Goal: Task Accomplishment & Management: Manage account settings

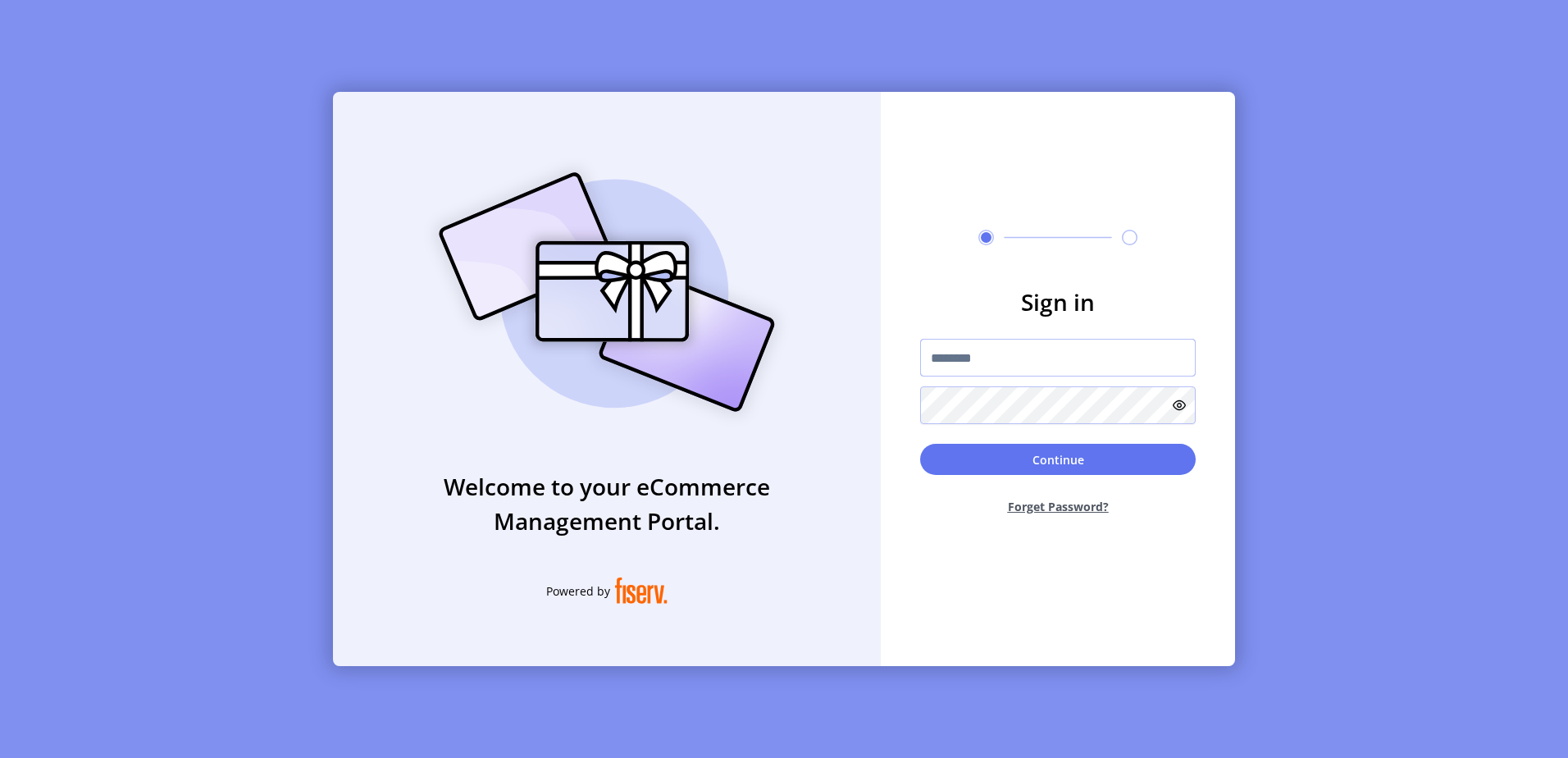
click at [987, 372] on input "text" at bounding box center [1057, 357] width 276 height 37
type input "*********"
click at [920, 444] on button "Continue" at bounding box center [1057, 459] width 276 height 31
click at [1066, 456] on button "Continue" at bounding box center [1057, 459] width 276 height 31
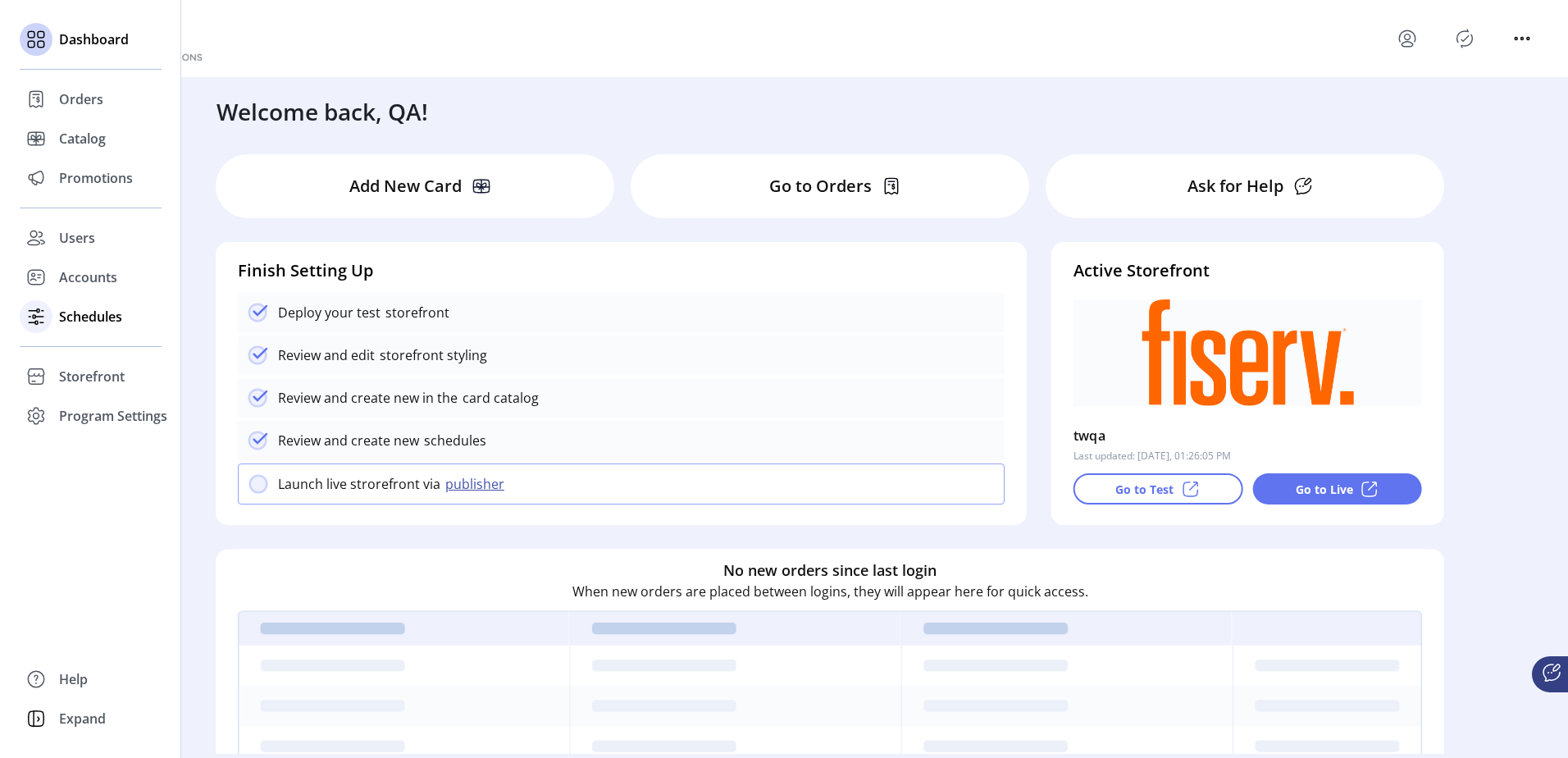
click at [86, 320] on span "Schedules" at bounding box center [90, 316] width 63 height 20
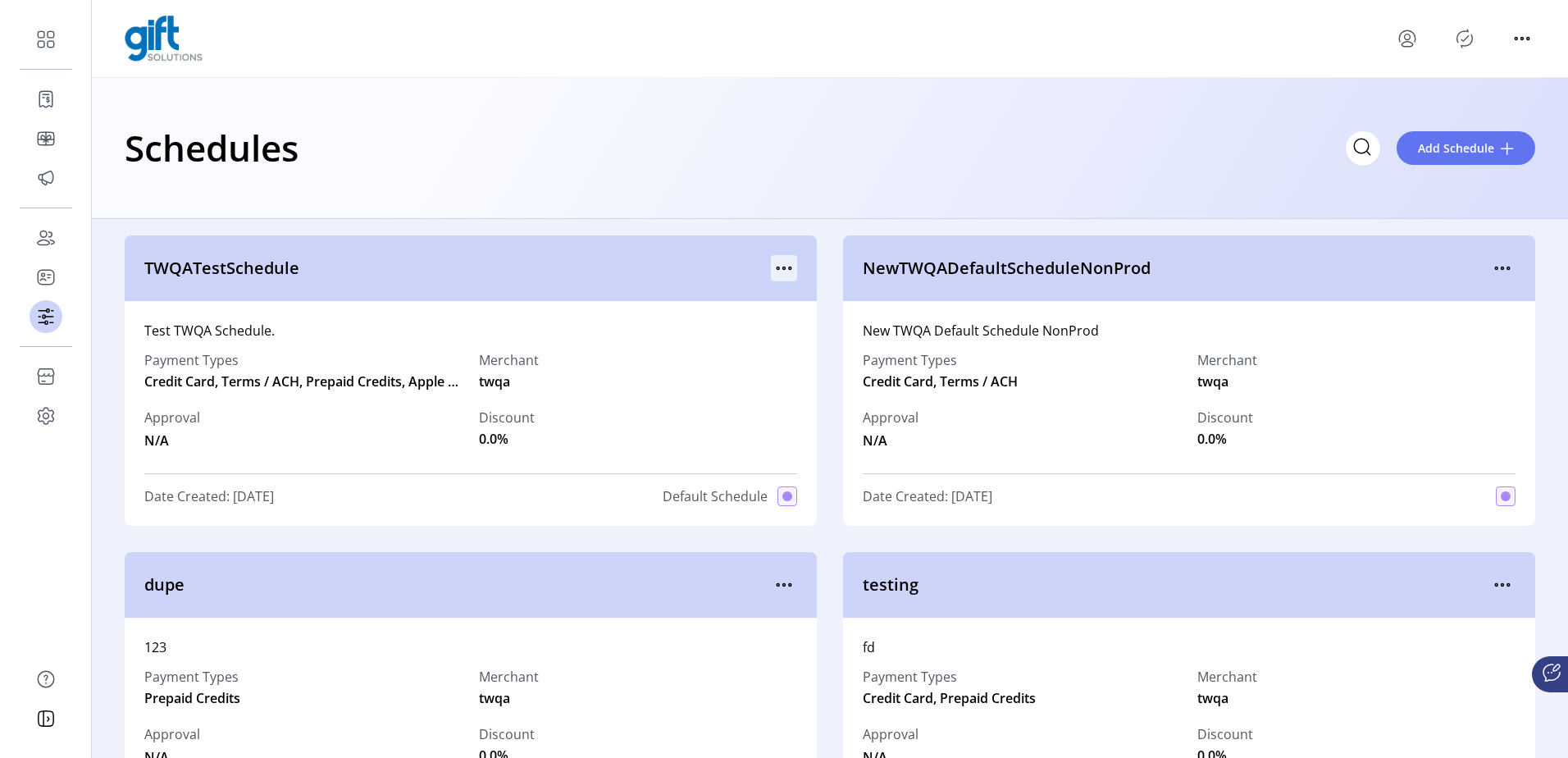
click at [783, 270] on icon "menu" at bounding box center [784, 269] width 26 height 26
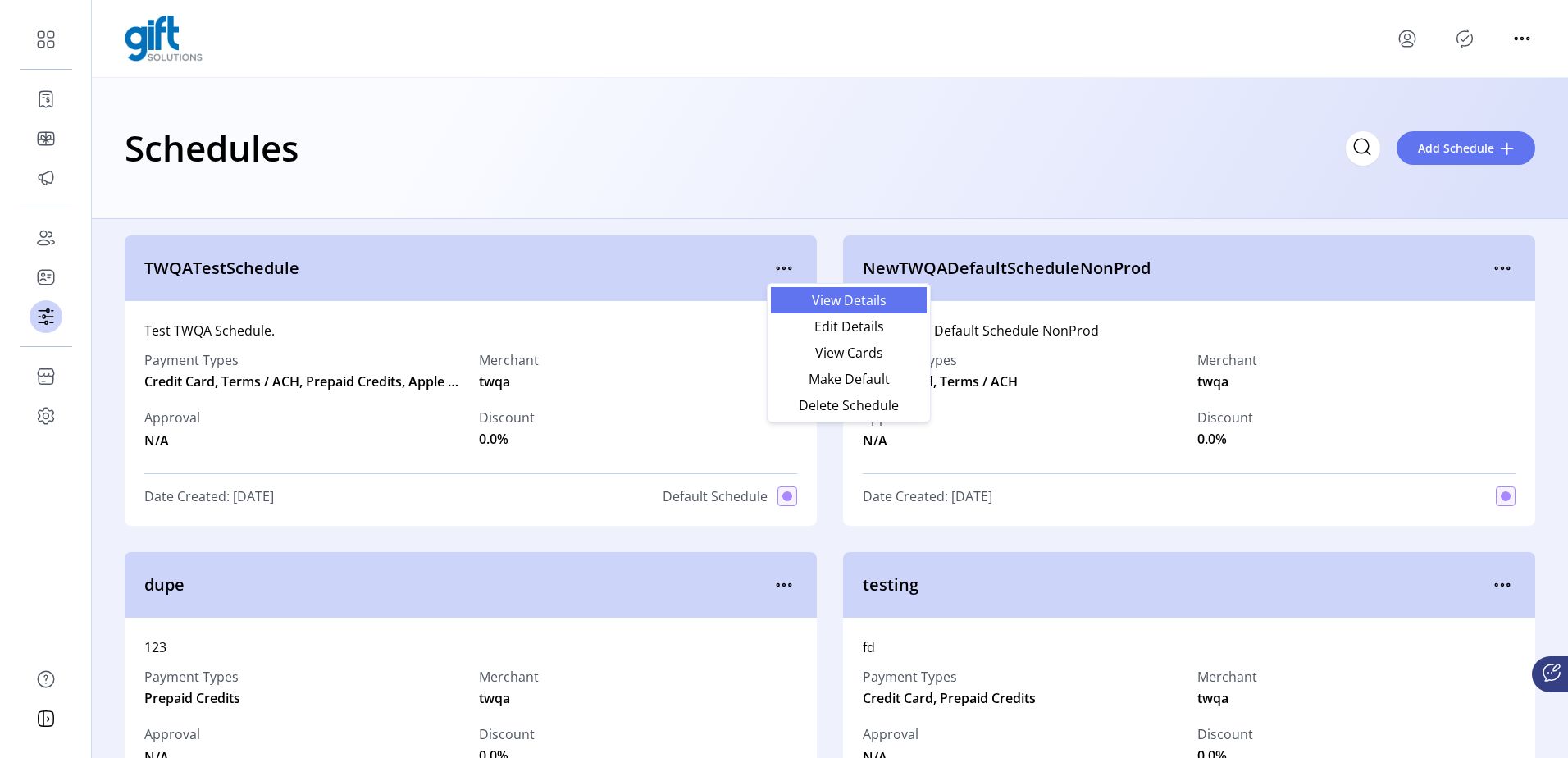
click at [823, 302] on span "View Details" at bounding box center [849, 300] width 137 height 13
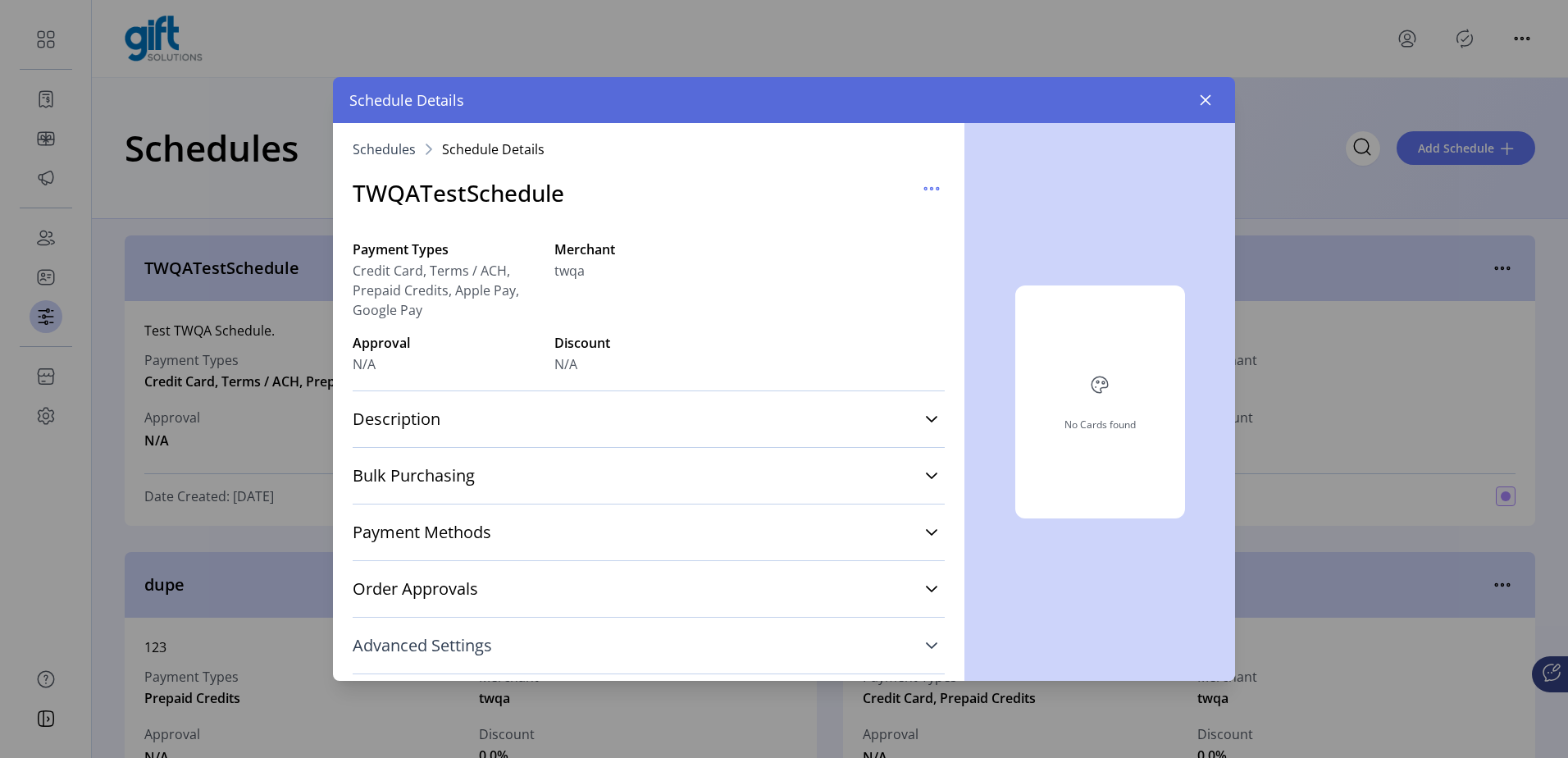
scroll to position [82, 0]
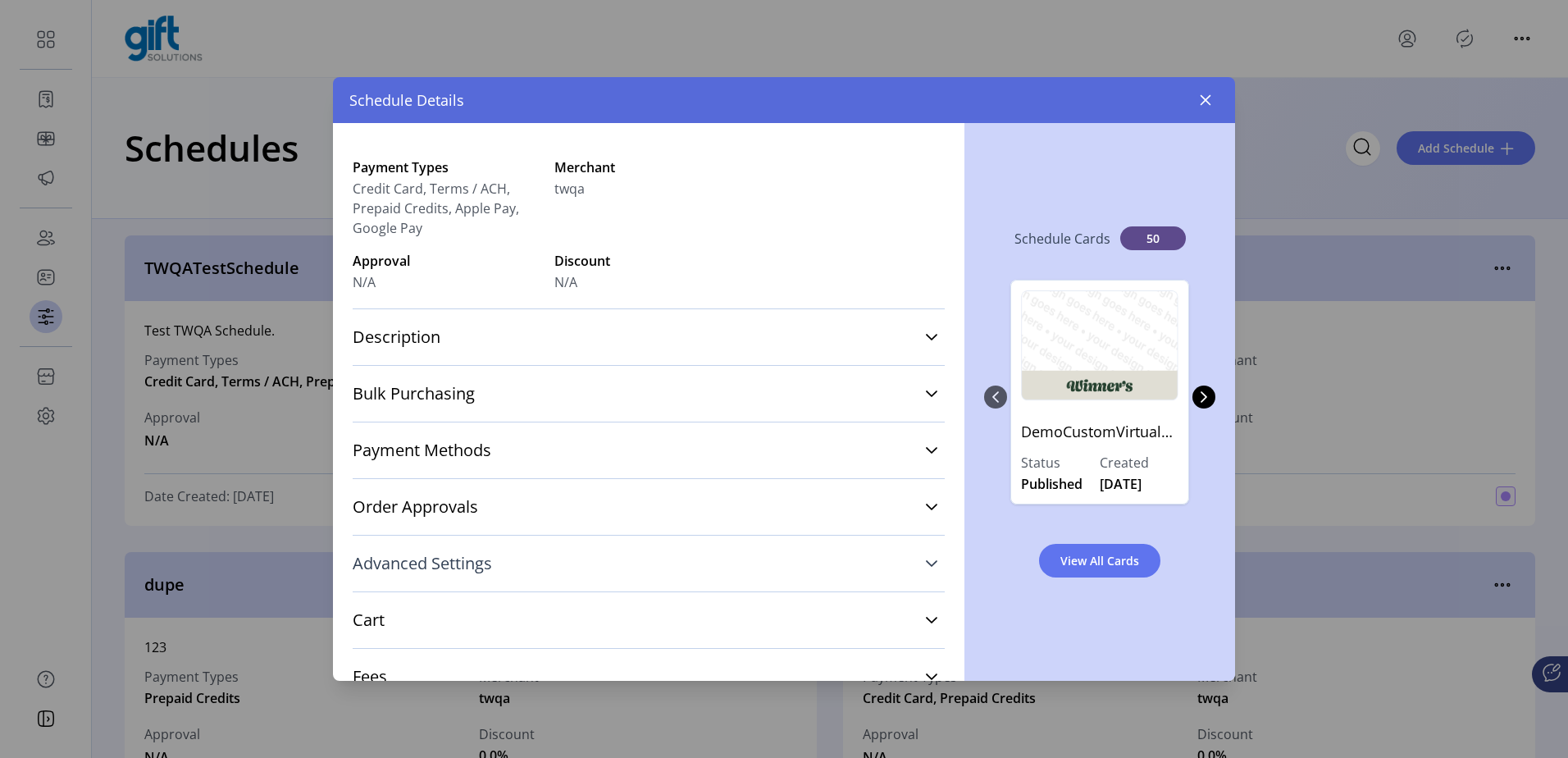
click at [473, 572] on span "Advanced Settings" at bounding box center [422, 563] width 139 height 17
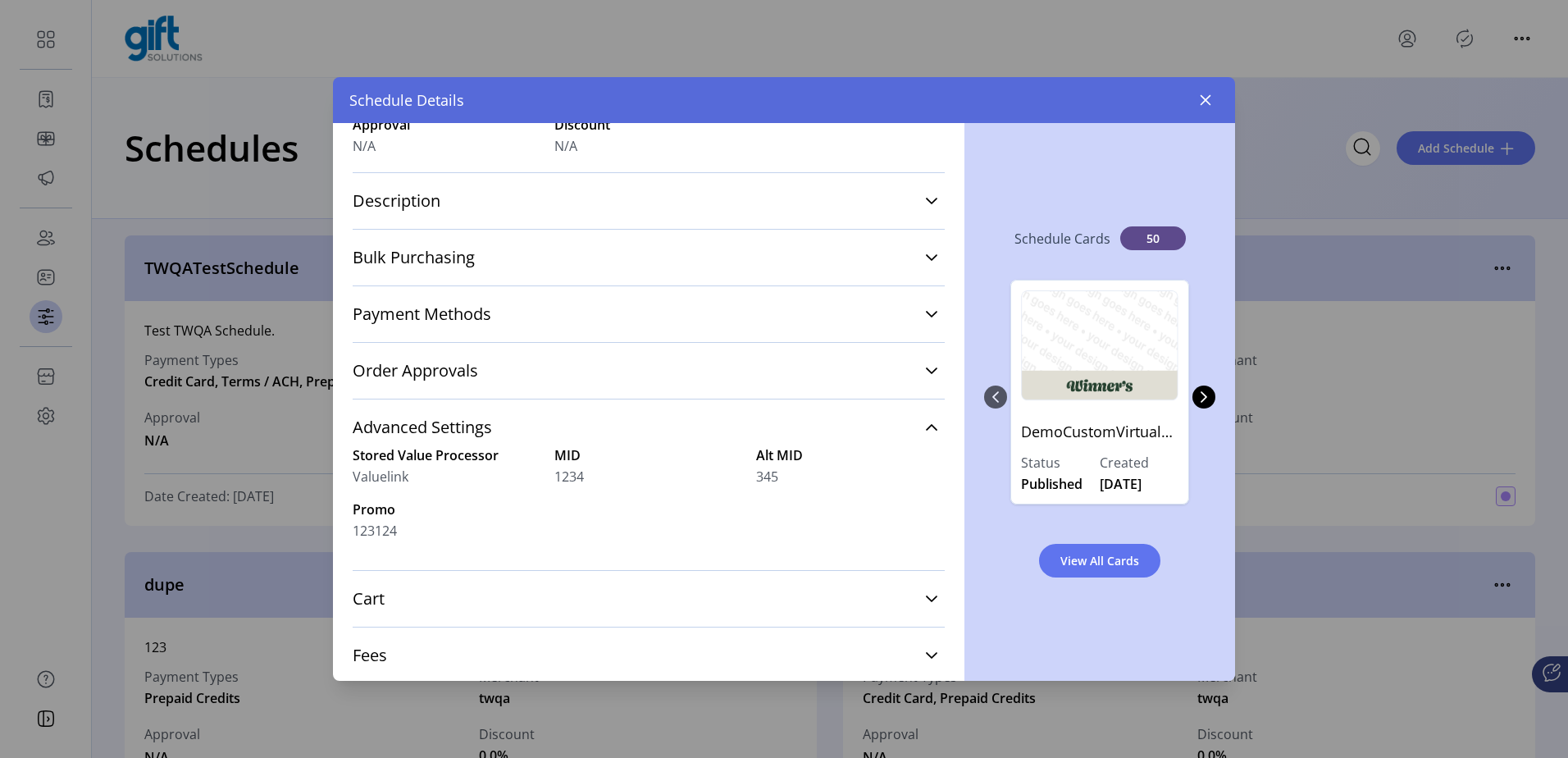
scroll to position [246, 0]
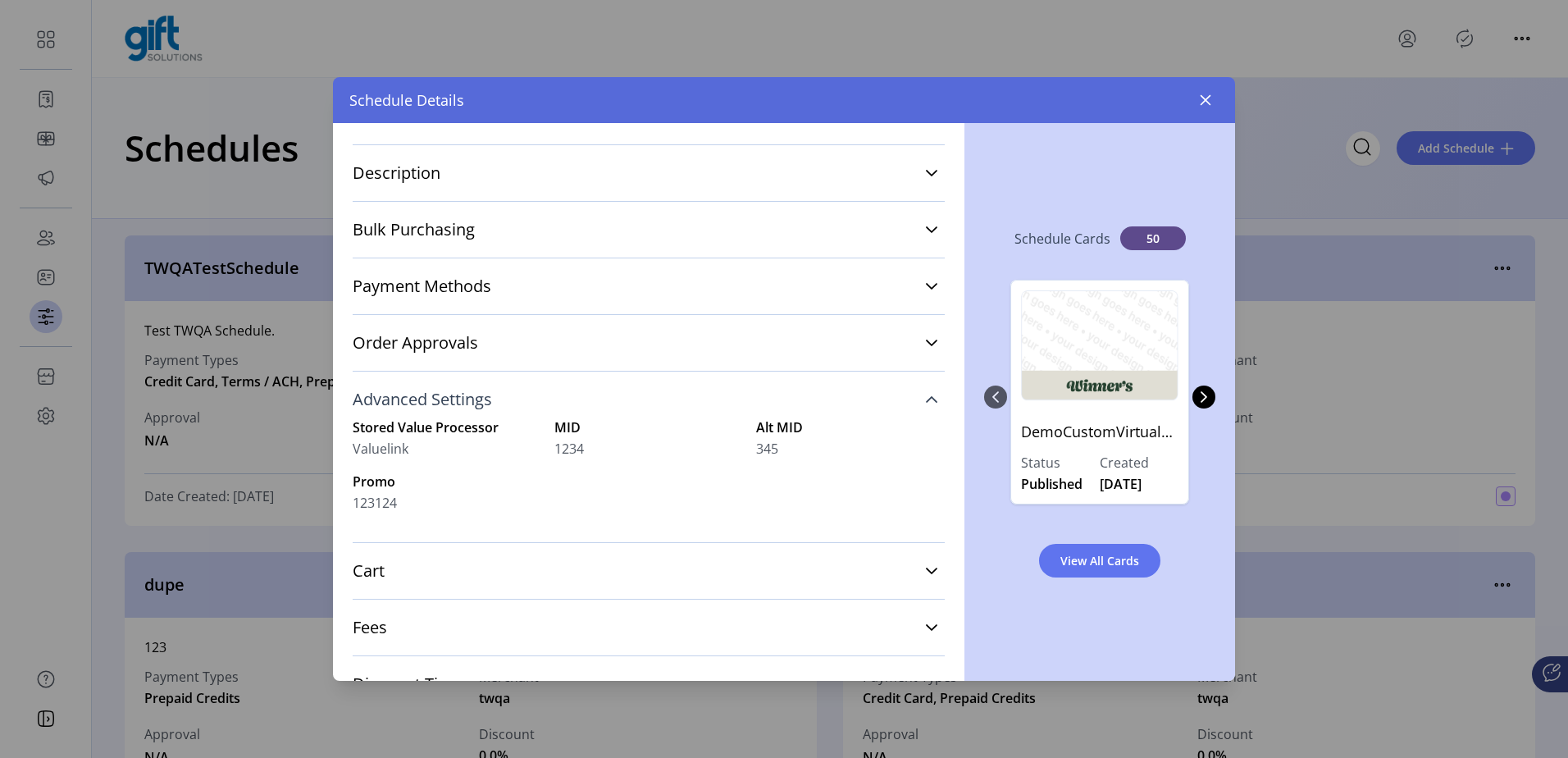
click at [925, 400] on icon at bounding box center [932, 400] width 13 height 13
click at [925, 398] on icon at bounding box center [932, 400] width 13 height 13
click at [926, 398] on icon at bounding box center [932, 399] width 11 height 7
click at [900, 455] on link "Cart" at bounding box center [648, 456] width 592 height 36
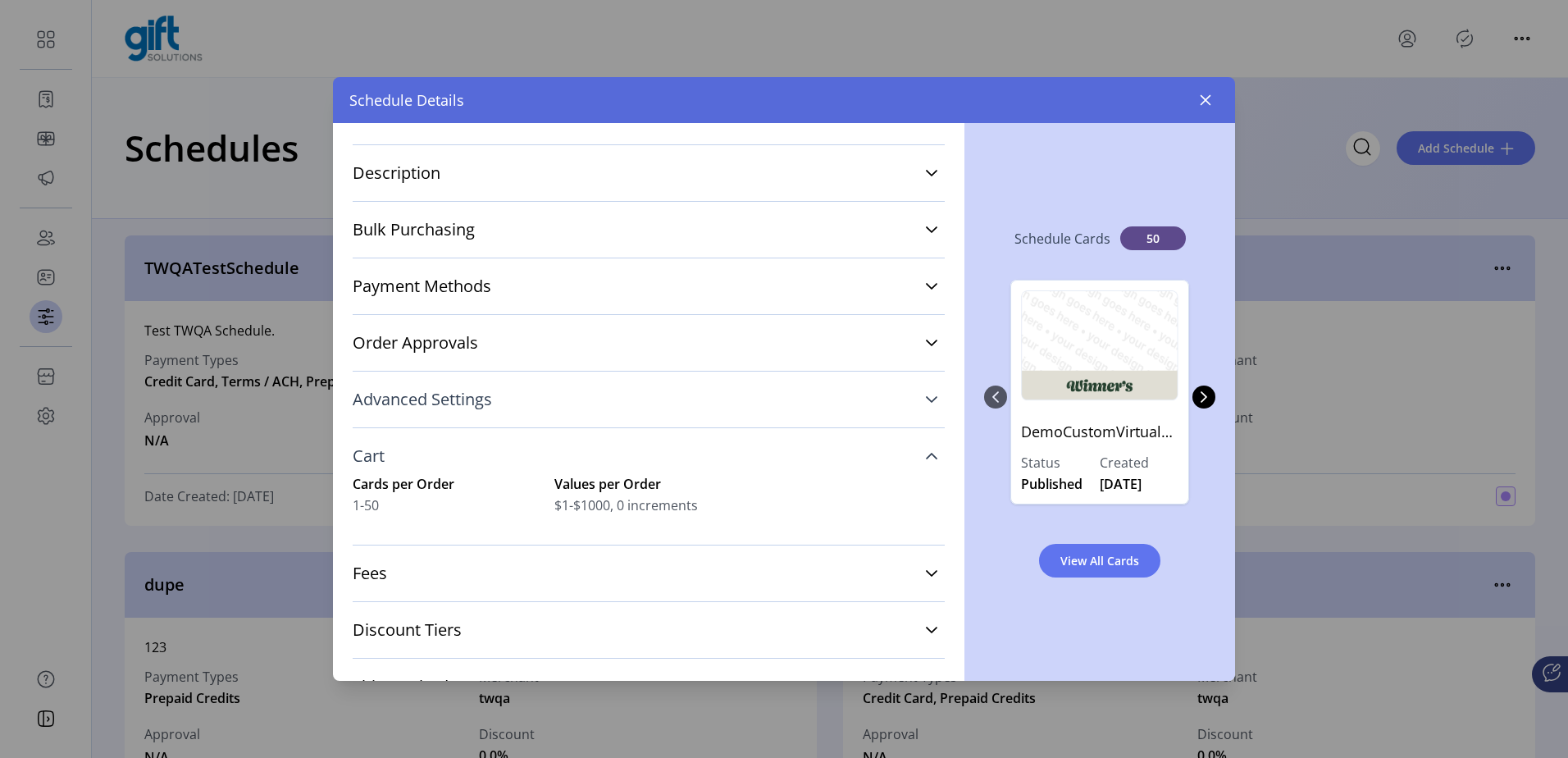
click at [900, 455] on link "Cart" at bounding box center [648, 456] width 592 height 36
click at [916, 407] on link "Advanced Settings" at bounding box center [648, 400] width 592 height 36
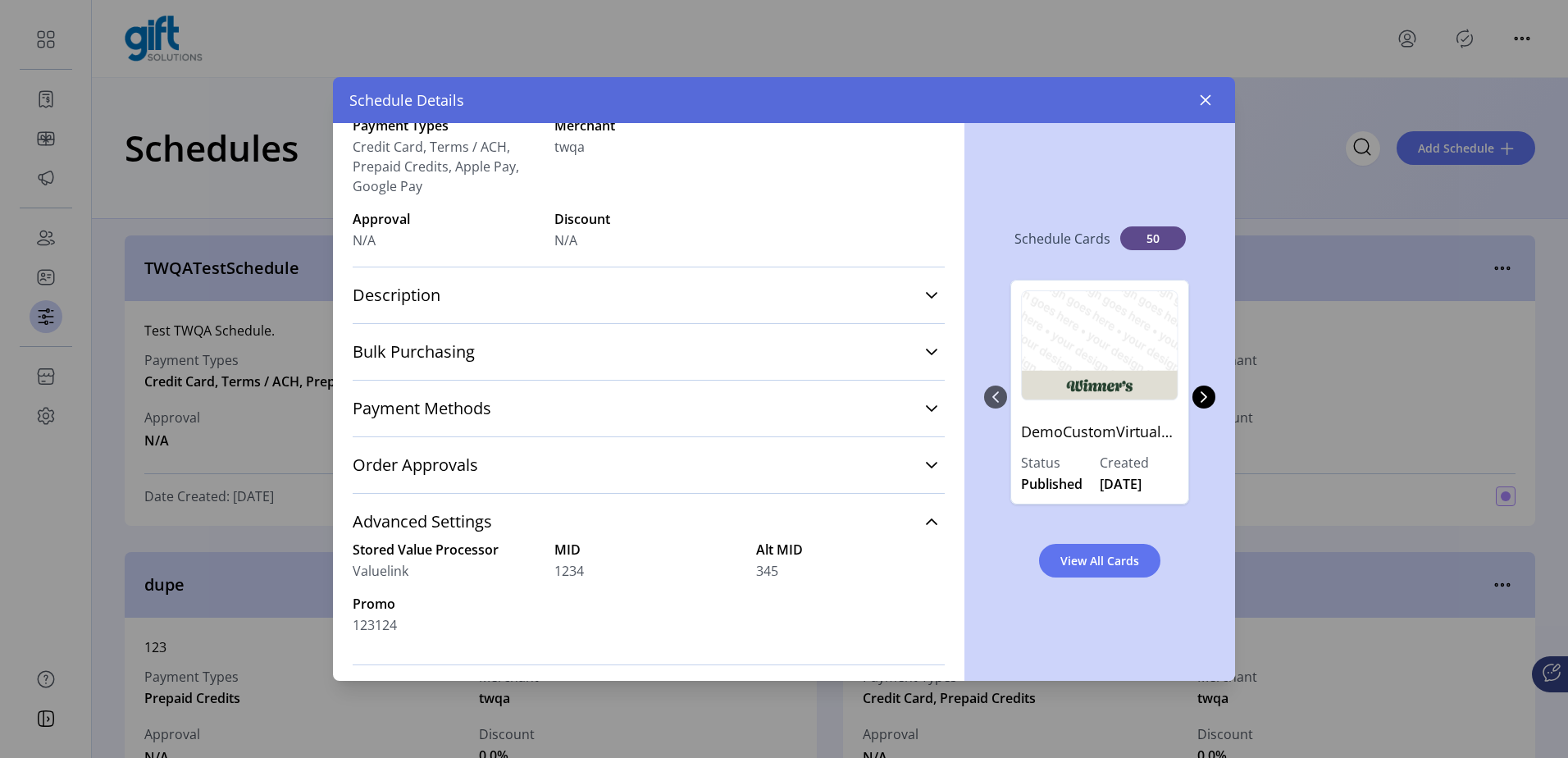
click at [954, 357] on div "Schedules Schedule Details TWQATestSchedule Payment Types Credit Card, Terms / …" at bounding box center [648, 401] width 632 height 558
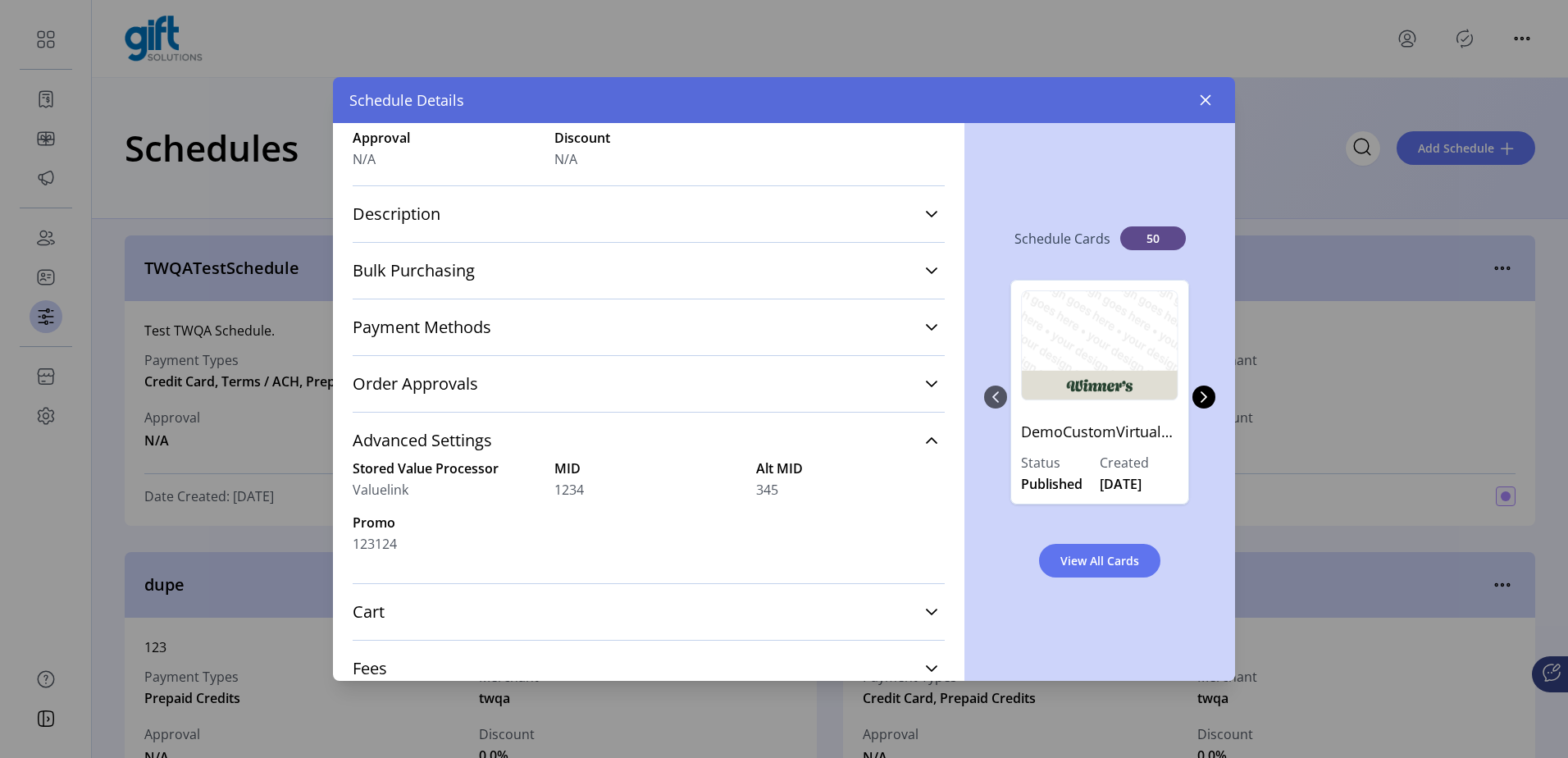
scroll to position [229, 0]
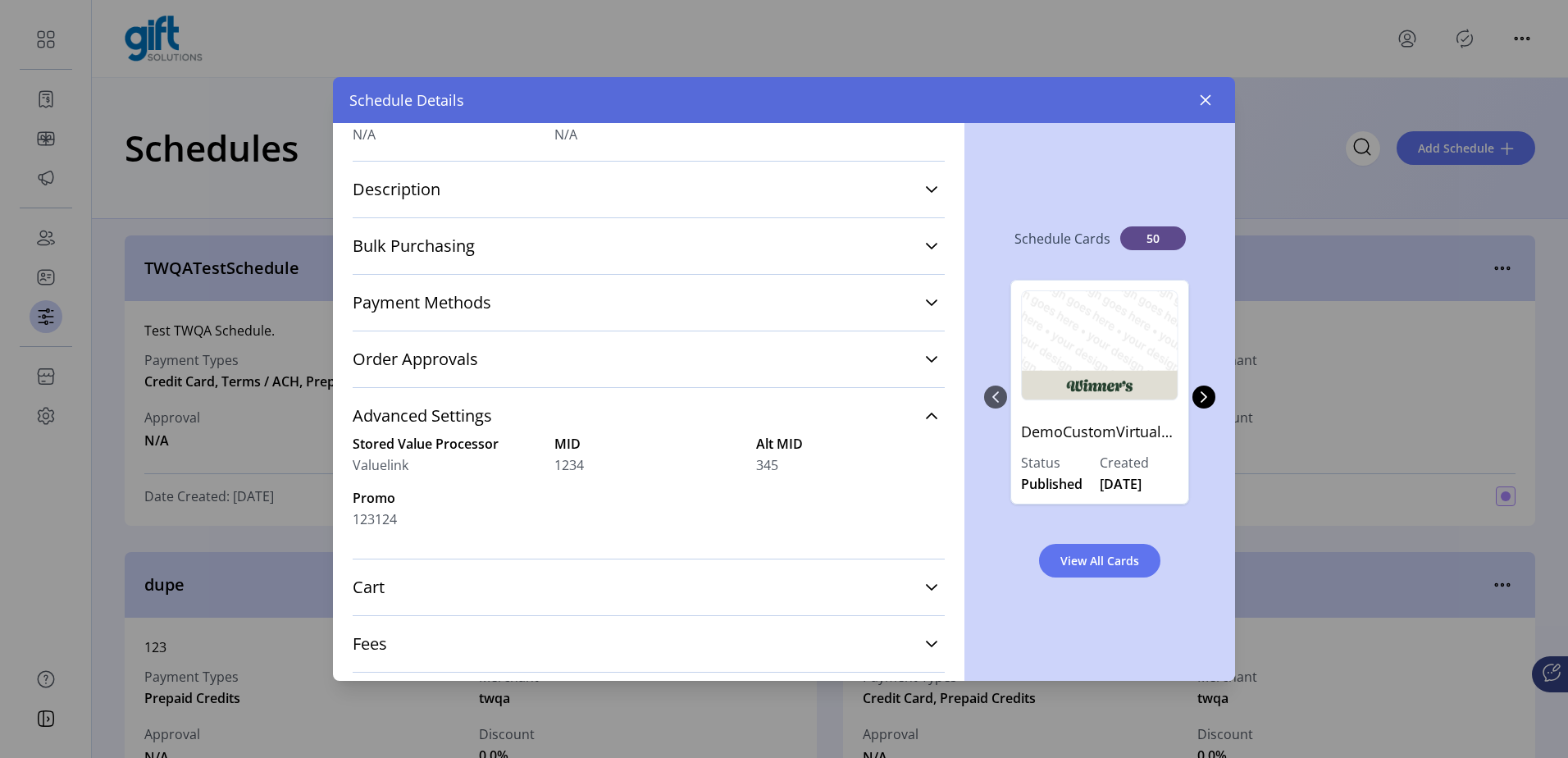
click at [574, 532] on div "Stored Value Processor Valuelink MID 1234 Alt MID 345 Promo 123124" at bounding box center [648, 491] width 592 height 115
